Goal: Information Seeking & Learning: Find specific fact

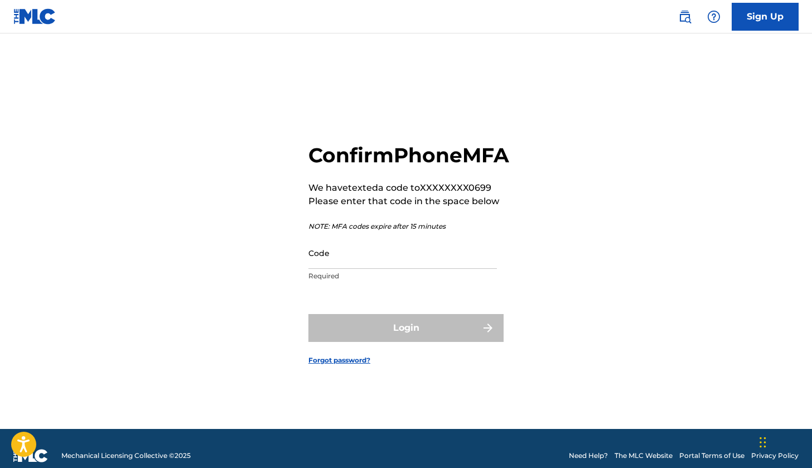
click at [395, 257] on input "Code" at bounding box center [402, 253] width 189 height 32
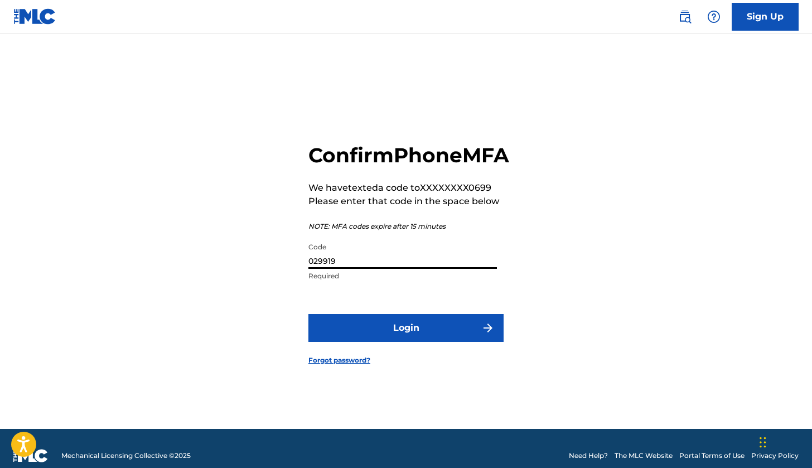
type input "029919"
click at [406, 340] on button "Login" at bounding box center [405, 328] width 195 height 28
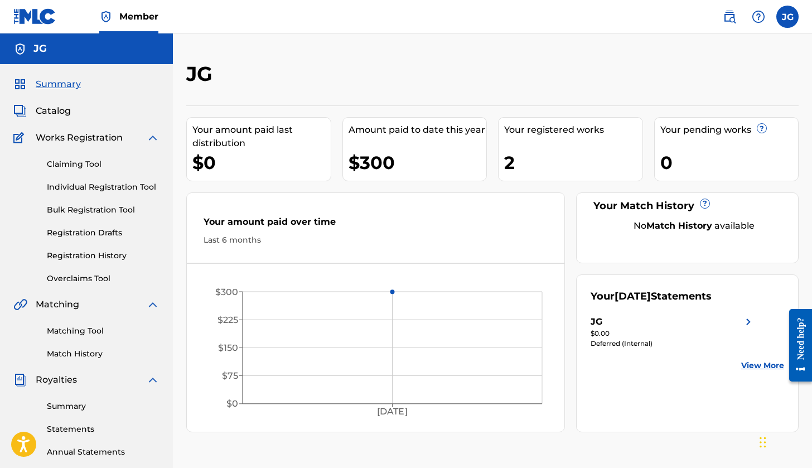
click at [88, 164] on link "Claiming Tool" at bounding box center [103, 164] width 113 height 12
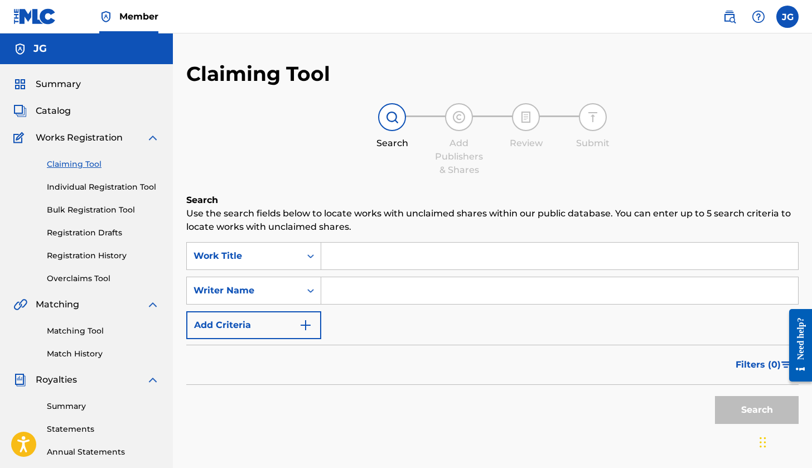
click at [61, 90] on span "Summary" at bounding box center [58, 84] width 45 height 13
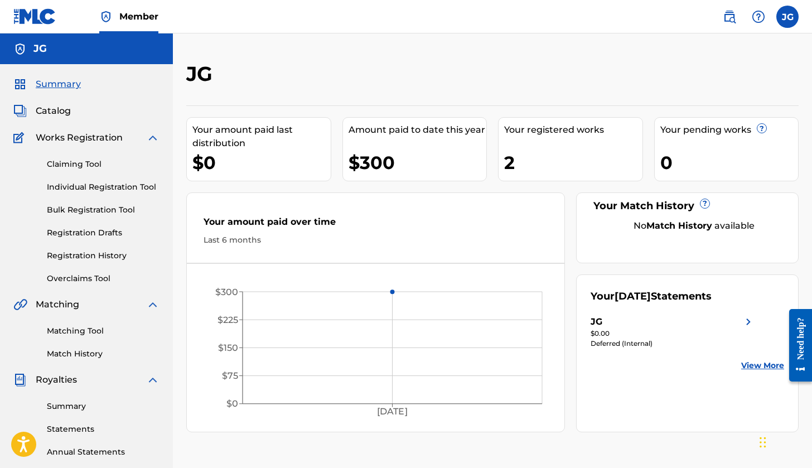
click at [730, 12] on img at bounding box center [729, 16] width 13 height 13
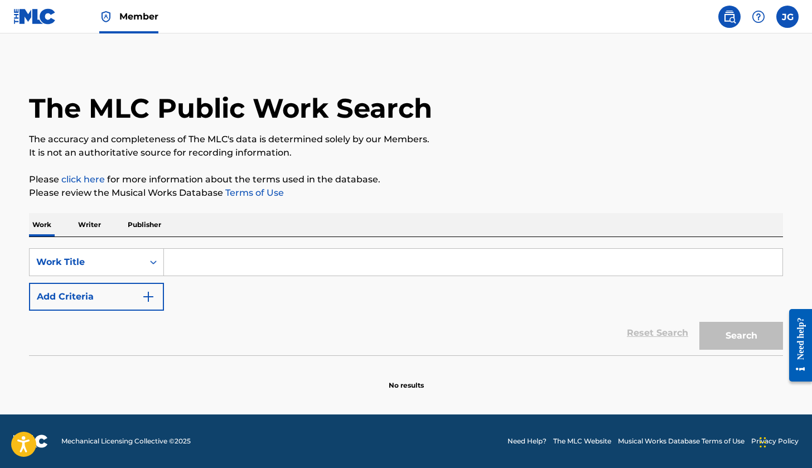
click at [288, 265] on input "Search Form" at bounding box center [473, 262] width 619 height 27
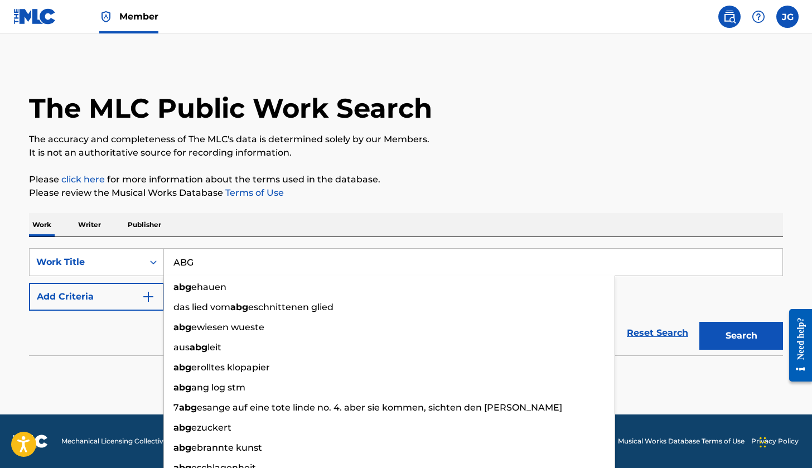
type input "ABG"
click at [95, 302] on button "Add Criteria" at bounding box center [96, 297] width 135 height 28
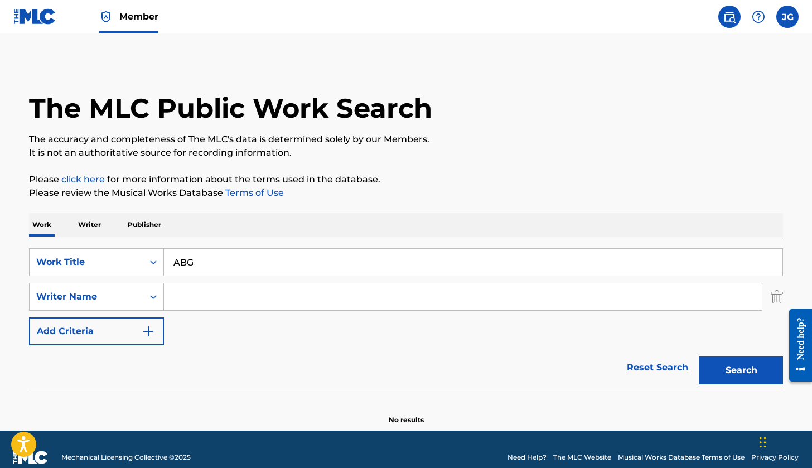
click at [755, 370] on button "Search" at bounding box center [741, 370] width 84 height 28
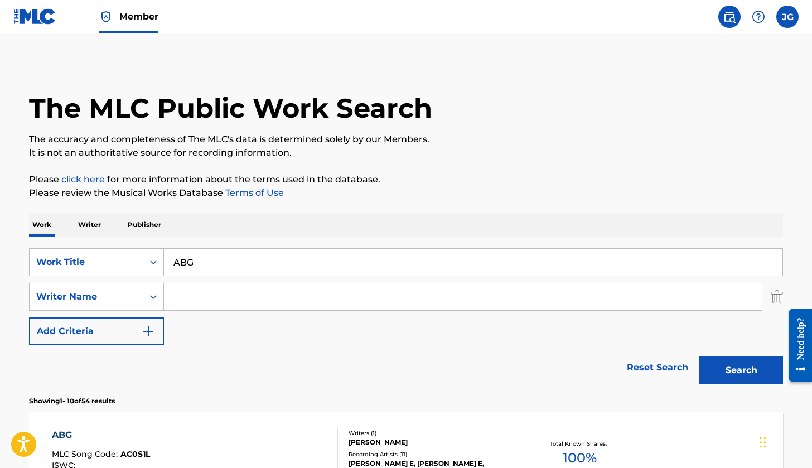
click at [312, 291] on input "Search Form" at bounding box center [463, 296] width 598 height 27
click at [142, 327] on img "Search Form" at bounding box center [148, 331] width 13 height 13
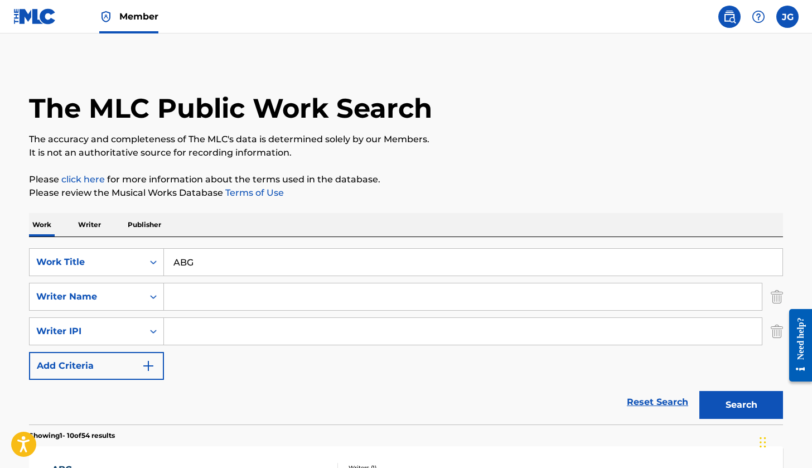
click at [138, 363] on button "Add Criteria" at bounding box center [96, 366] width 135 height 28
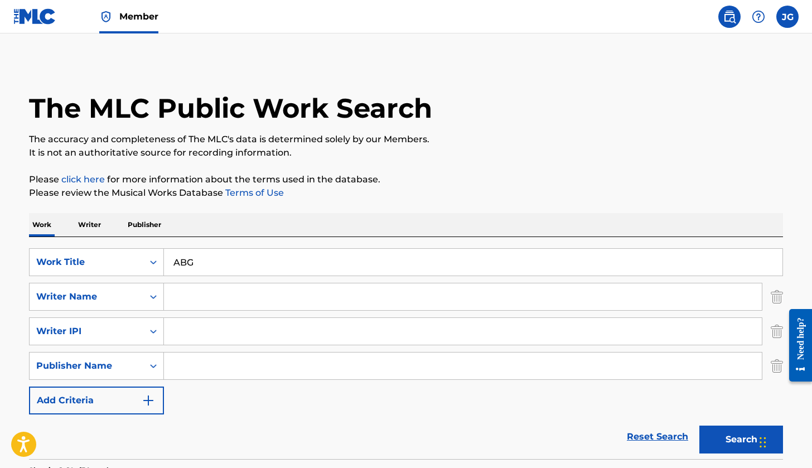
click at [190, 339] on input "Search Form" at bounding box center [463, 331] width 598 height 27
paste input "Tyquian"
type input "Tyquian"
click at [741, 440] on button "Search" at bounding box center [741, 440] width 84 height 28
click at [223, 326] on input "Tyquian" at bounding box center [463, 331] width 598 height 27
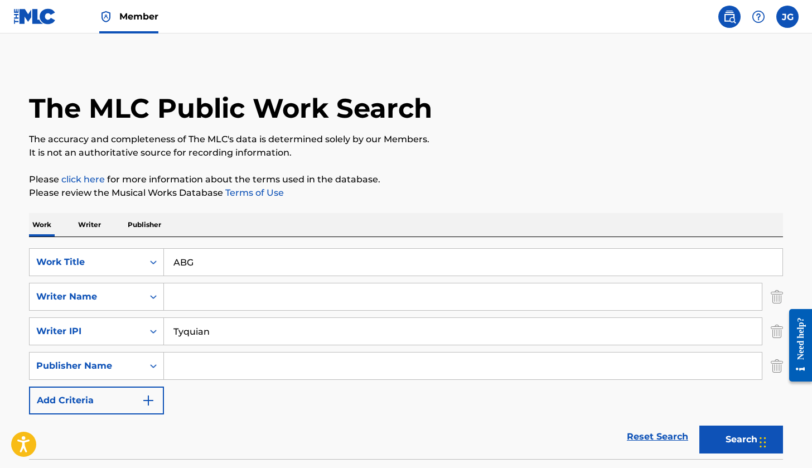
click at [223, 326] on input "Tyquian" at bounding box center [463, 331] width 598 height 27
click at [223, 300] on input "Search Form" at bounding box center [463, 296] width 598 height 27
paste input "Tyquian"
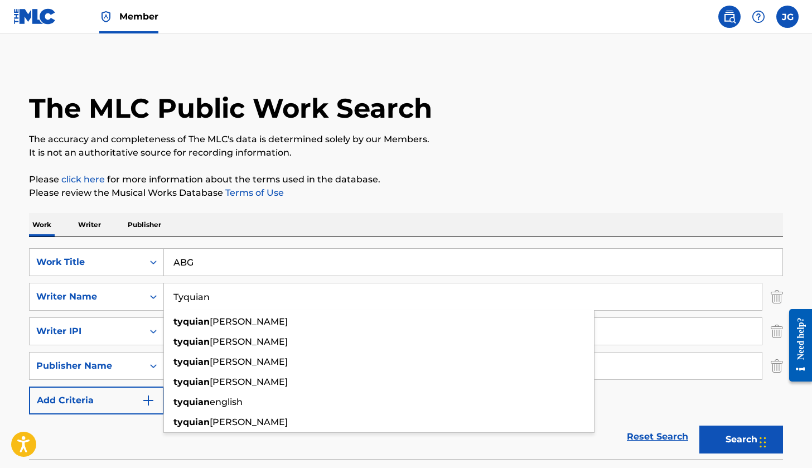
type input "Tyquian"
click at [741, 440] on button "Search" at bounding box center [741, 440] width 84 height 28
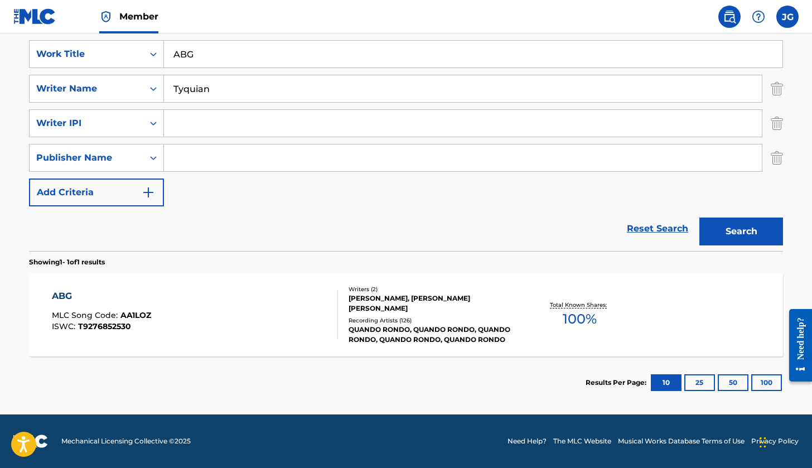
click at [236, 292] on div "ABG MLC Song Code : AA1LOZ ISWC : T9276852530" at bounding box center [195, 314] width 287 height 50
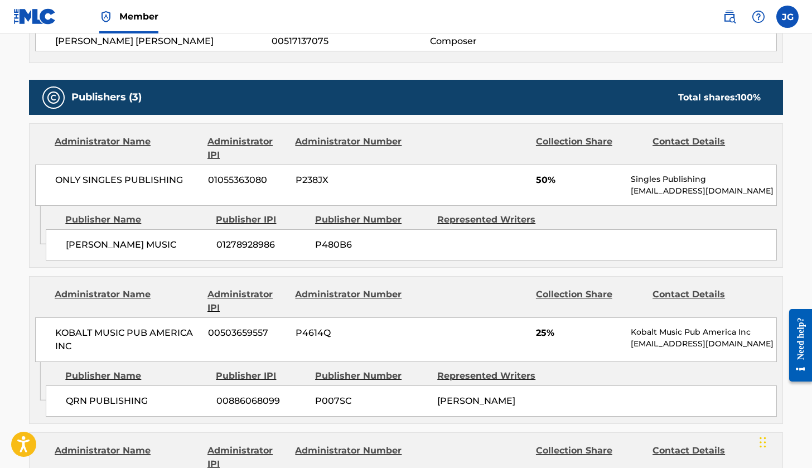
scroll to position [511, 0]
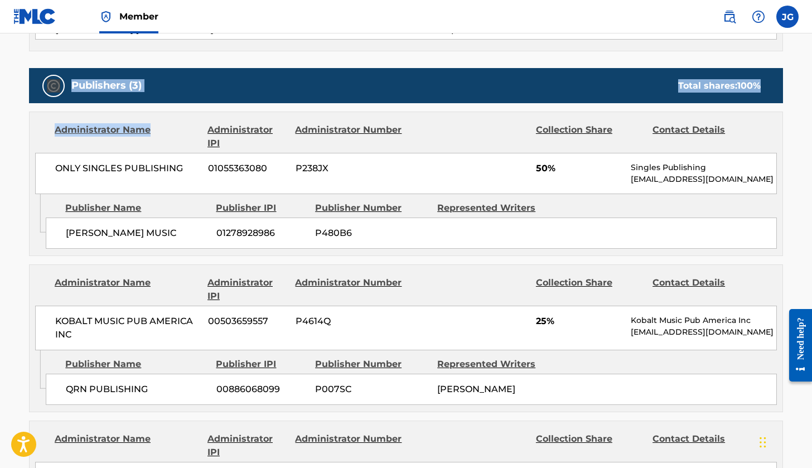
drag, startPoint x: 26, startPoint y: 73, endPoint x: 114, endPoint y: 141, distance: 112.1
click at [114, 141] on div "< Back to public search results Copy work link ABG Work Detail Member Work Iden…" at bounding box center [406, 266] width 781 height 1433
click at [69, 67] on div "Work Detail Member Work Identifier -- MLC Song Code AA1LOZ ISWC T9276852530 Dur…" at bounding box center [406, 336] width 754 height 1296
